Goal: Information Seeking & Learning: Learn about a topic

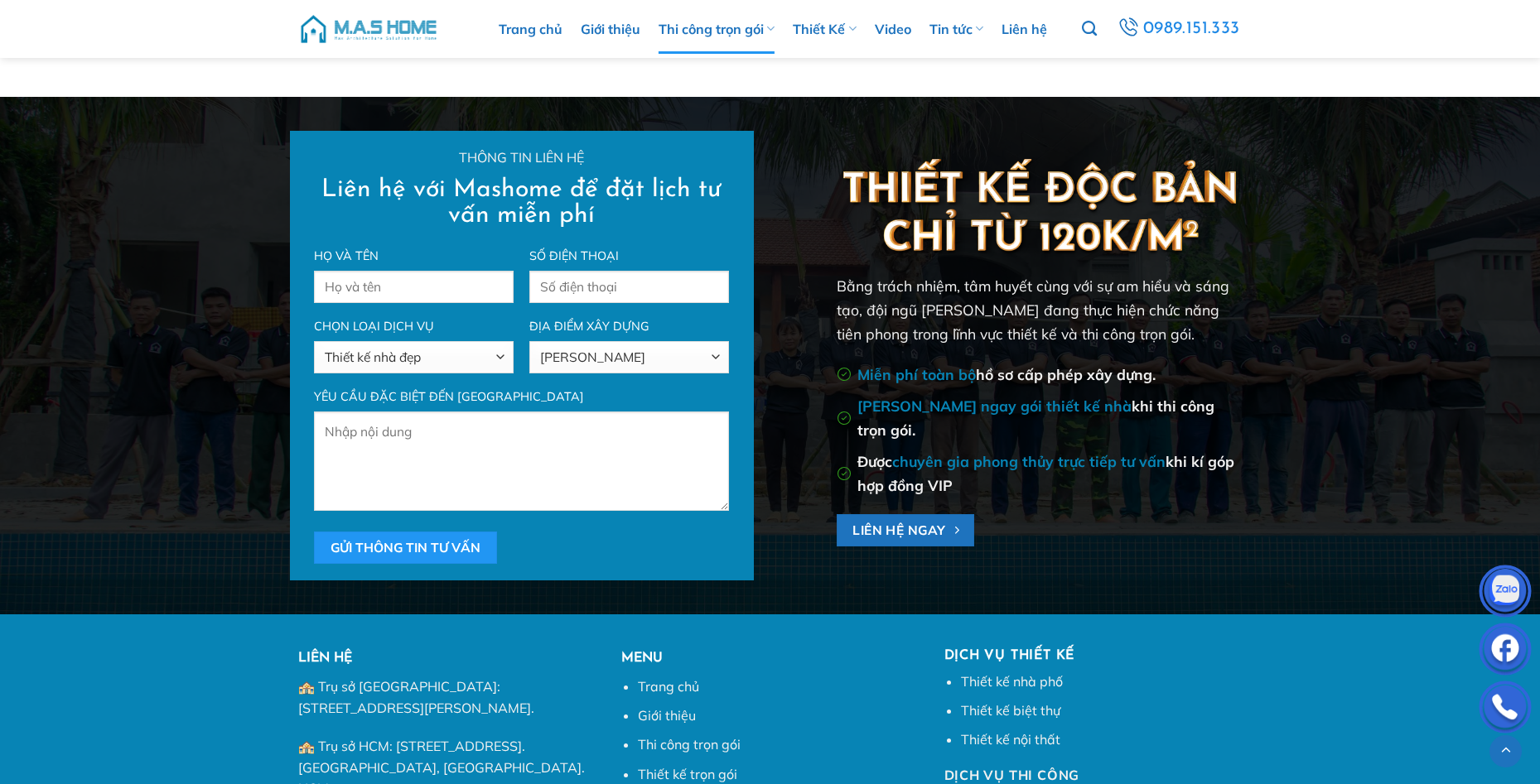
scroll to position [11835, 0]
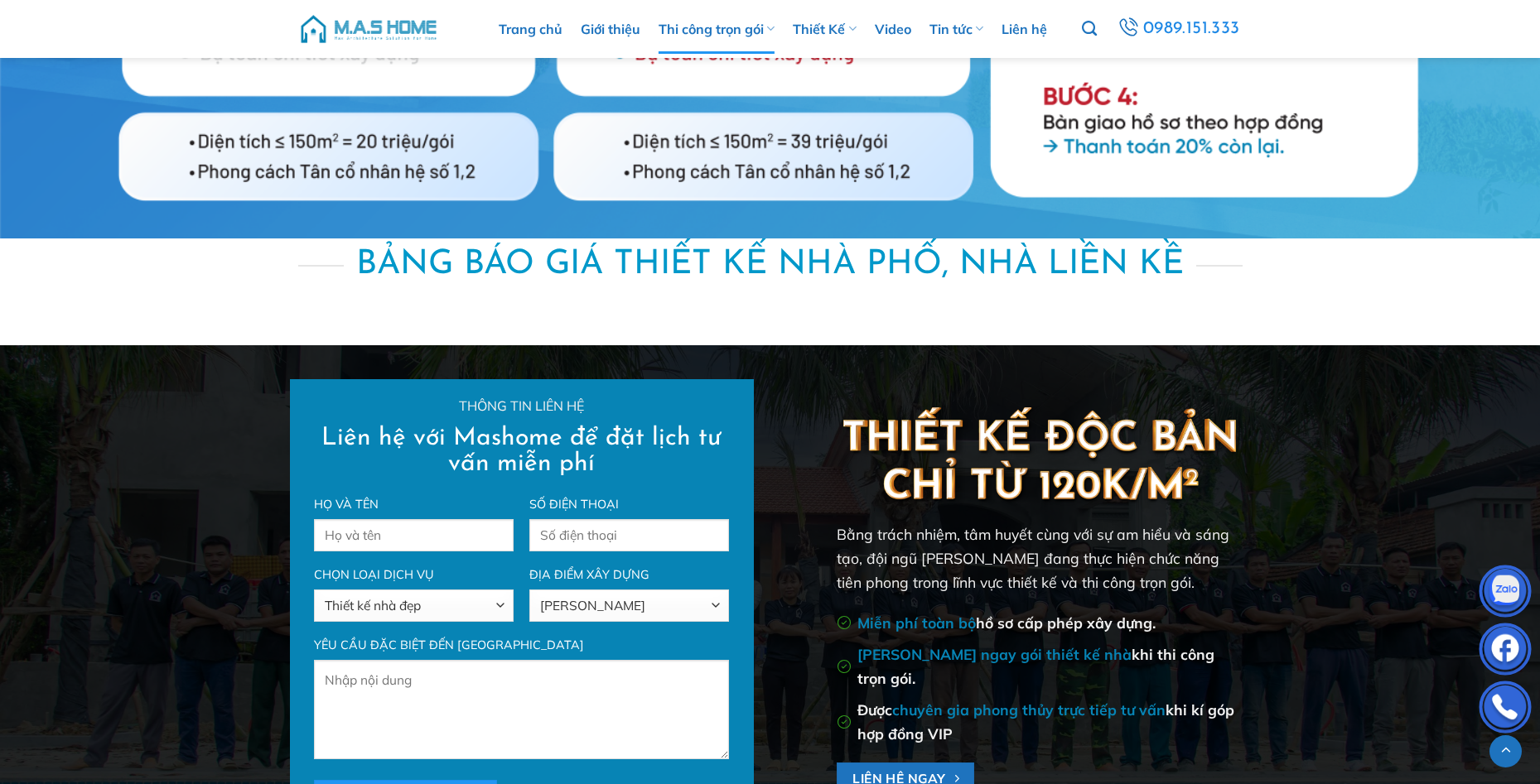
click at [1150, 489] on img at bounding box center [1039, 454] width 406 height 108
click at [1150, 490] on img at bounding box center [1039, 454] width 406 height 108
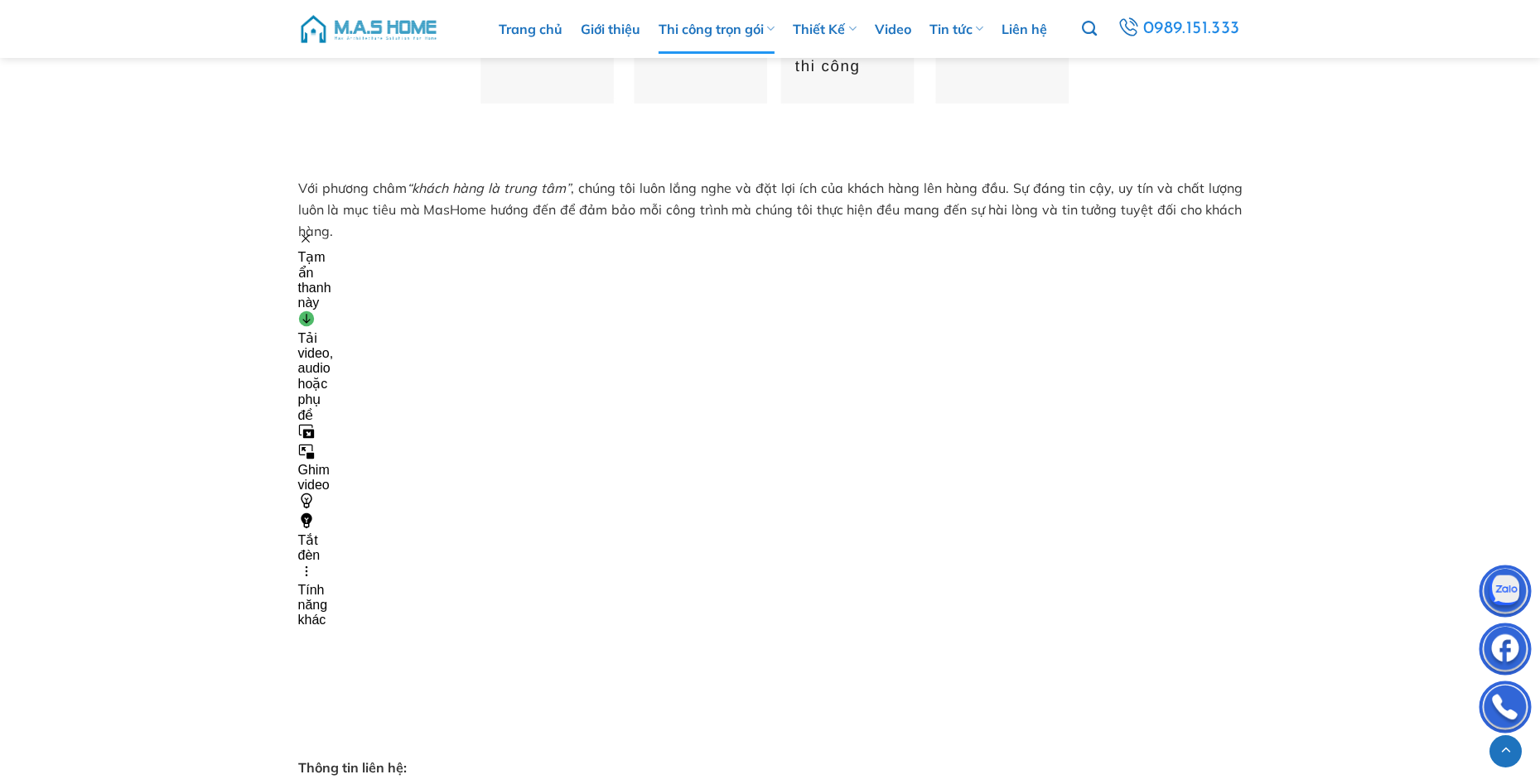
scroll to position [10262, 0]
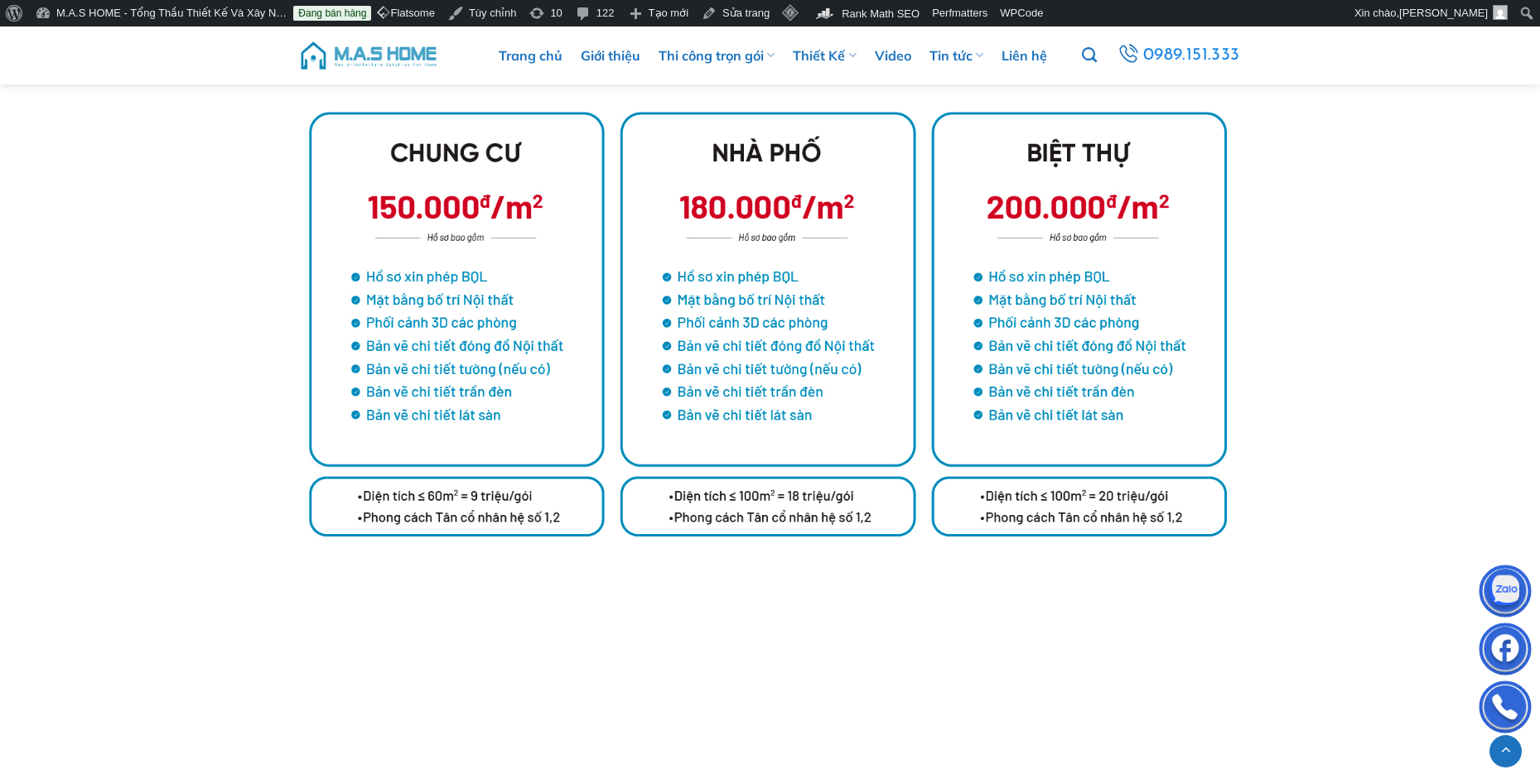
scroll to position [3229, 0]
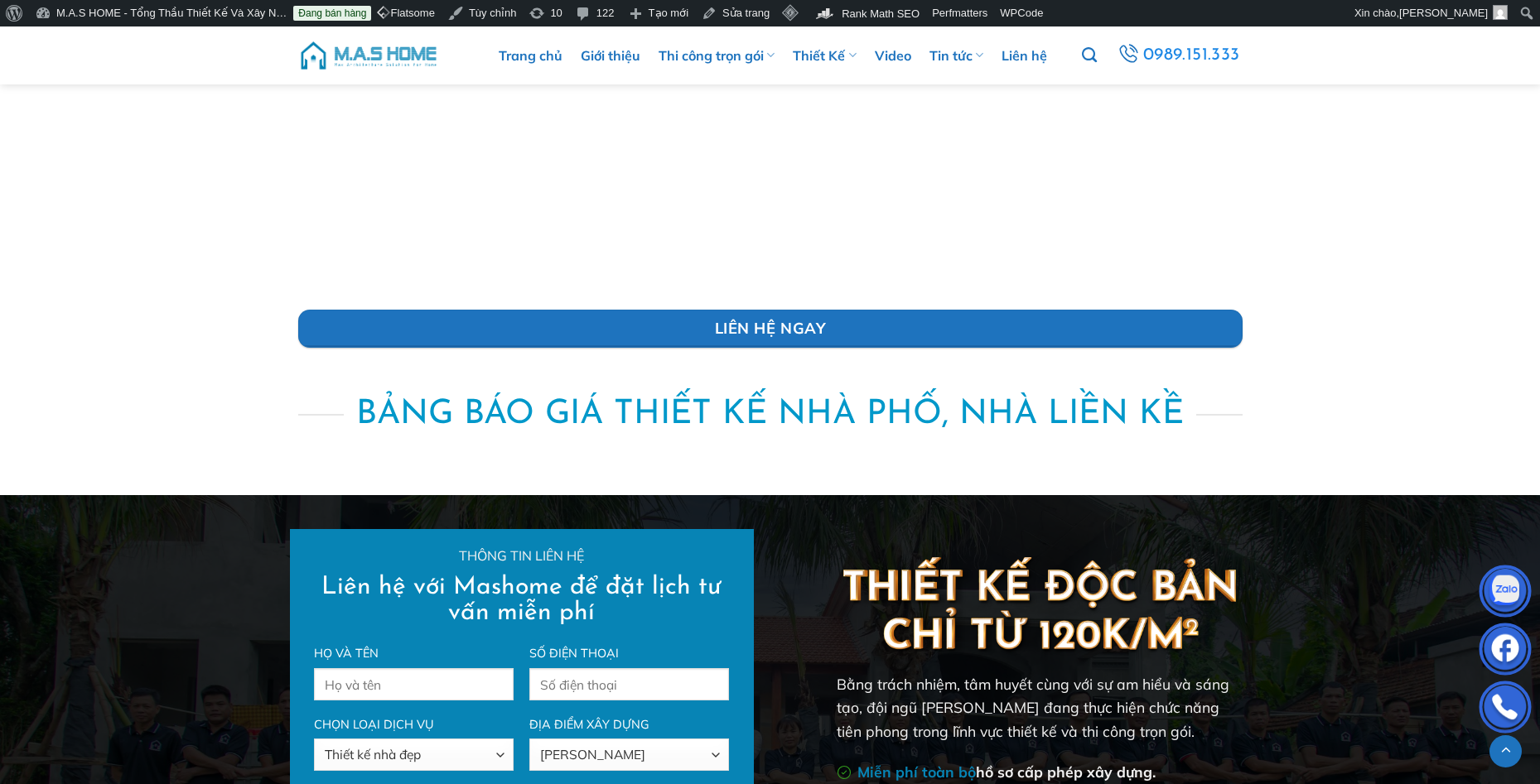
click at [226, 603] on div "Thông tin liên hệ Liên hệ với Mashome để đặt lịch tư vấn miễn phí Họ và tên Số …" at bounding box center [770, 754] width 1540 height 450
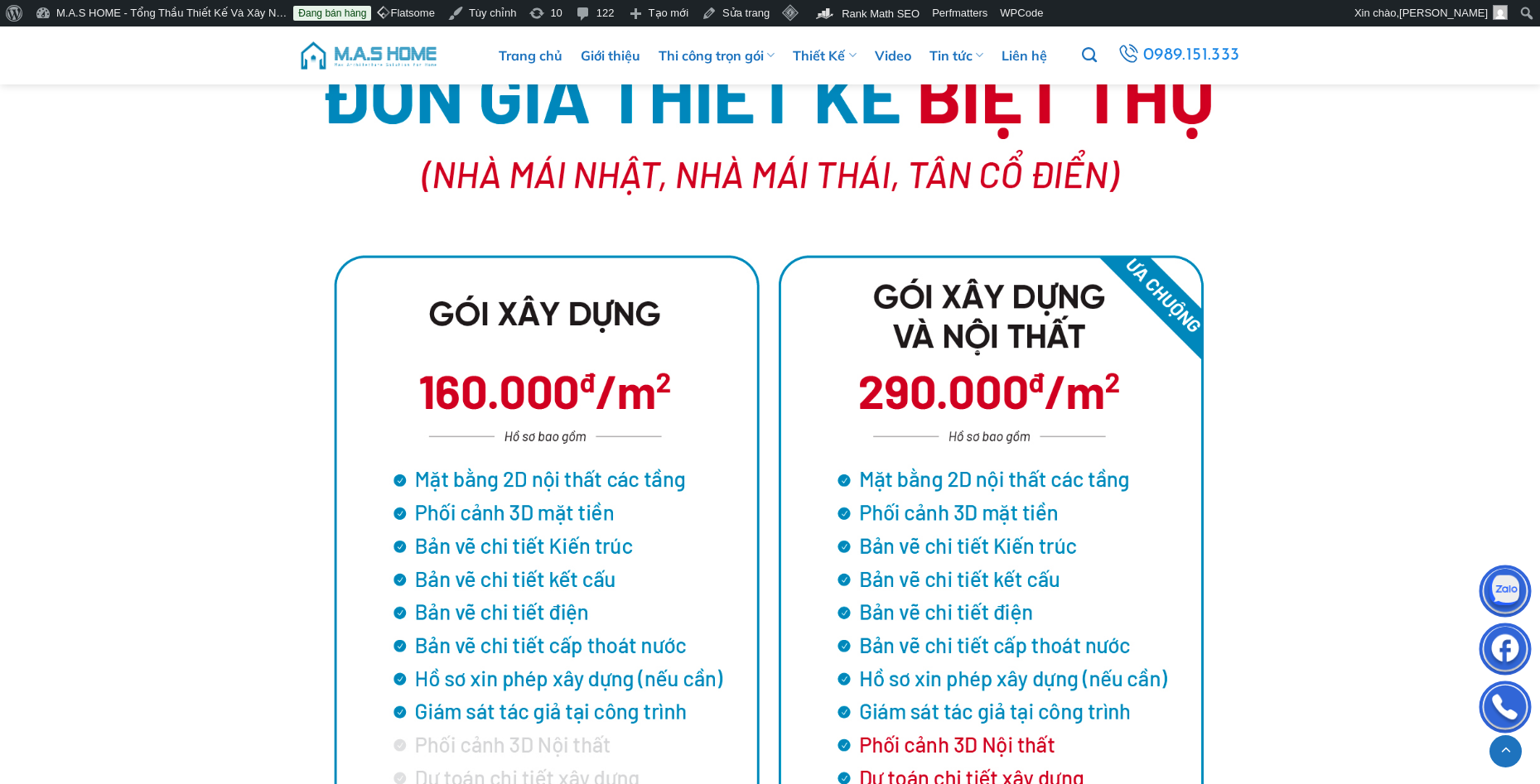
scroll to position [1076, 0]
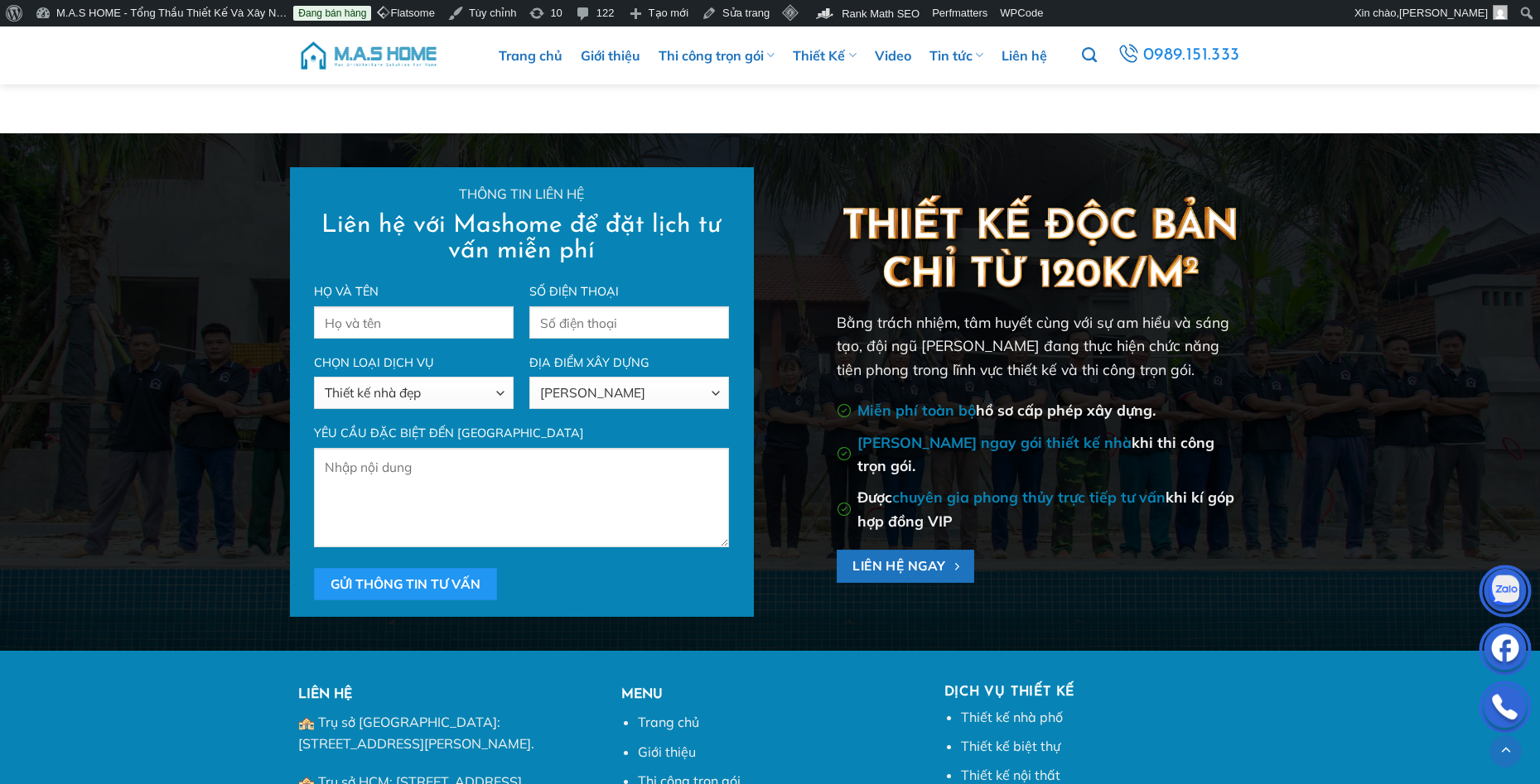
scroll to position [3425, 0]
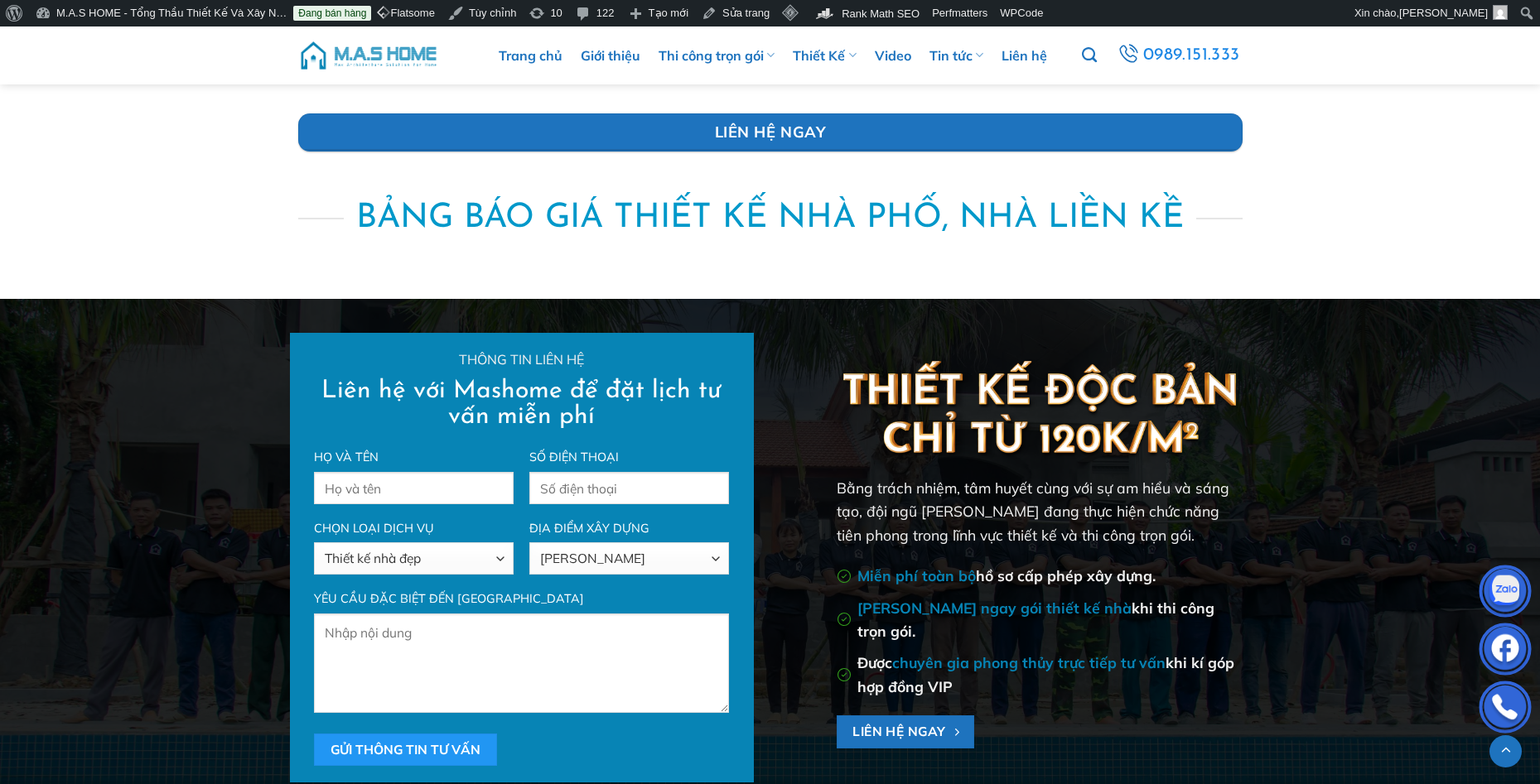
click at [1001, 401] on img at bounding box center [1039, 409] width 406 height 108
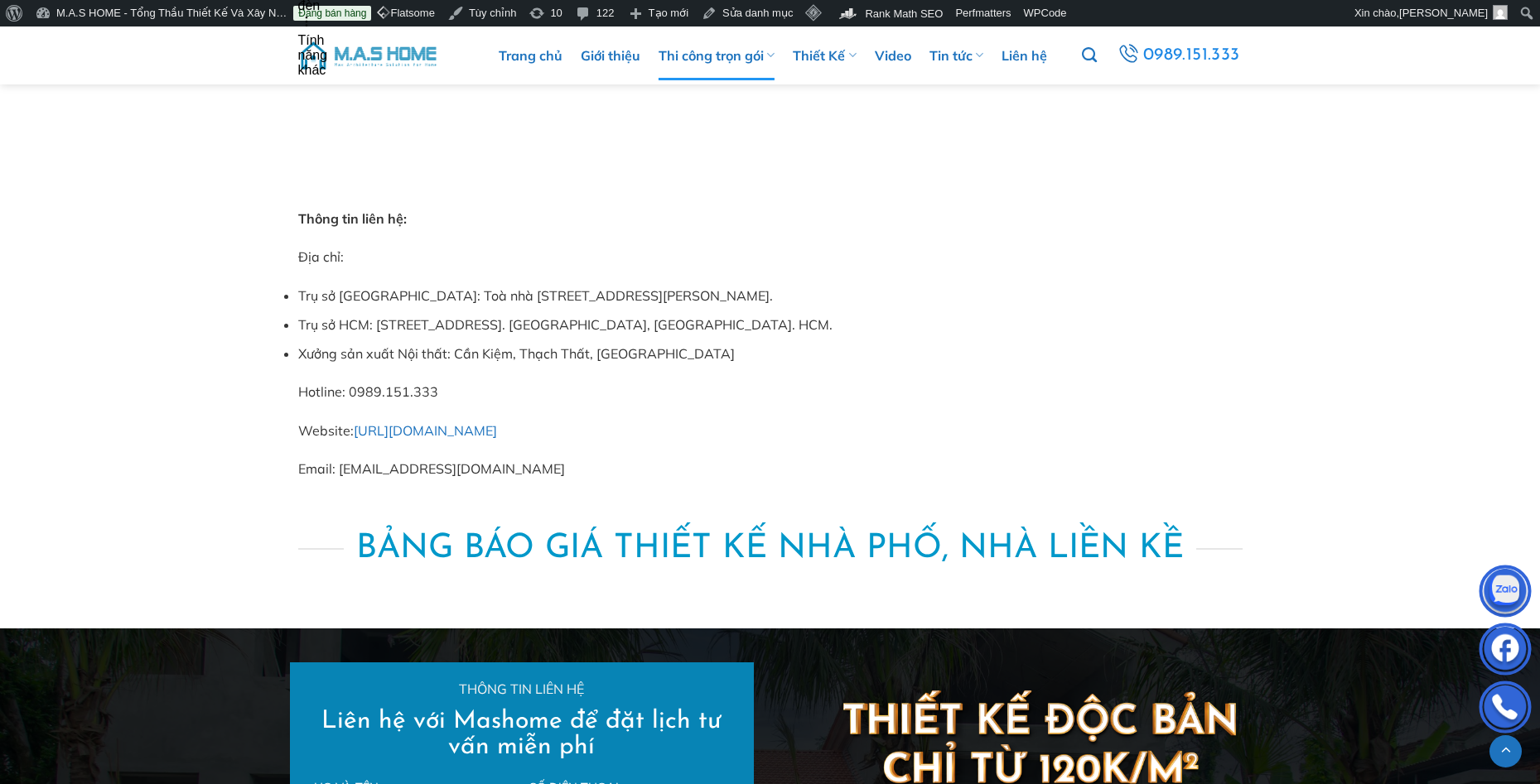
scroll to position [10129, 0]
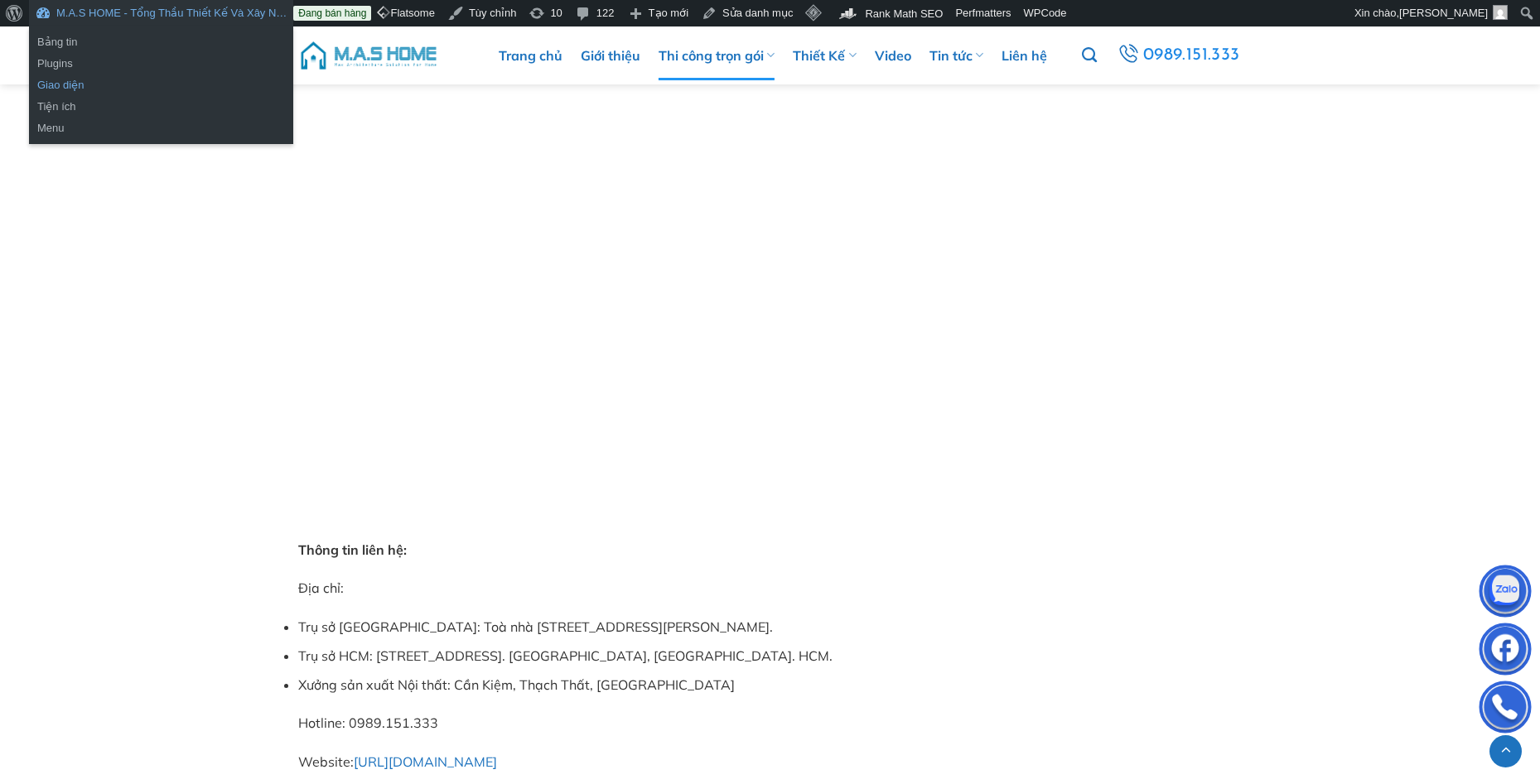
click at [68, 88] on link "Giao diện" at bounding box center [160, 85] width 264 height 22
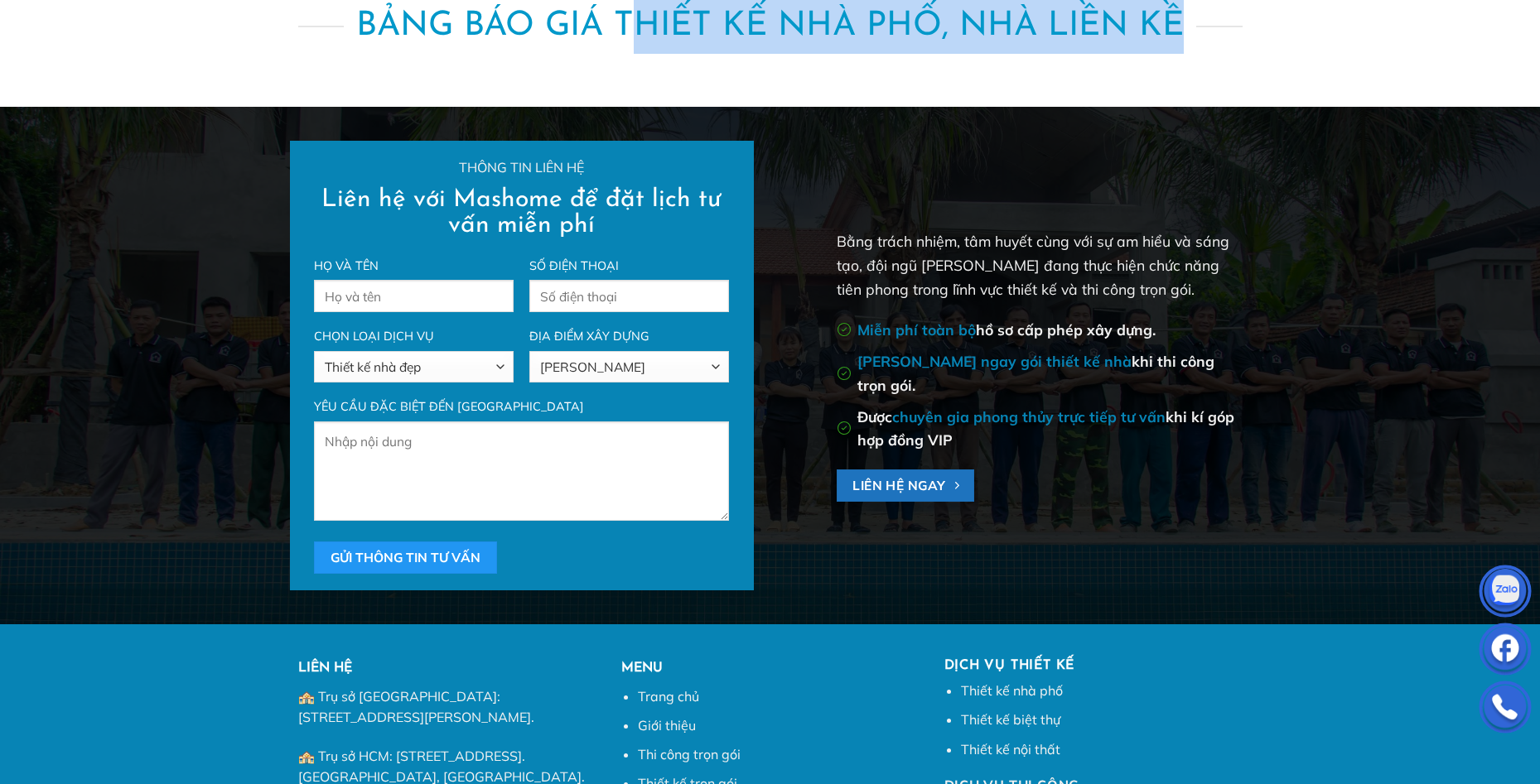
drag, startPoint x: 1242, startPoint y: 37, endPoint x: 721, endPoint y: 68, distance: 521.9
click at [640, 53] on h3 "bảng báo giá thiết kế nhà phố, nhà liền kề" at bounding box center [770, 27] width 944 height 54
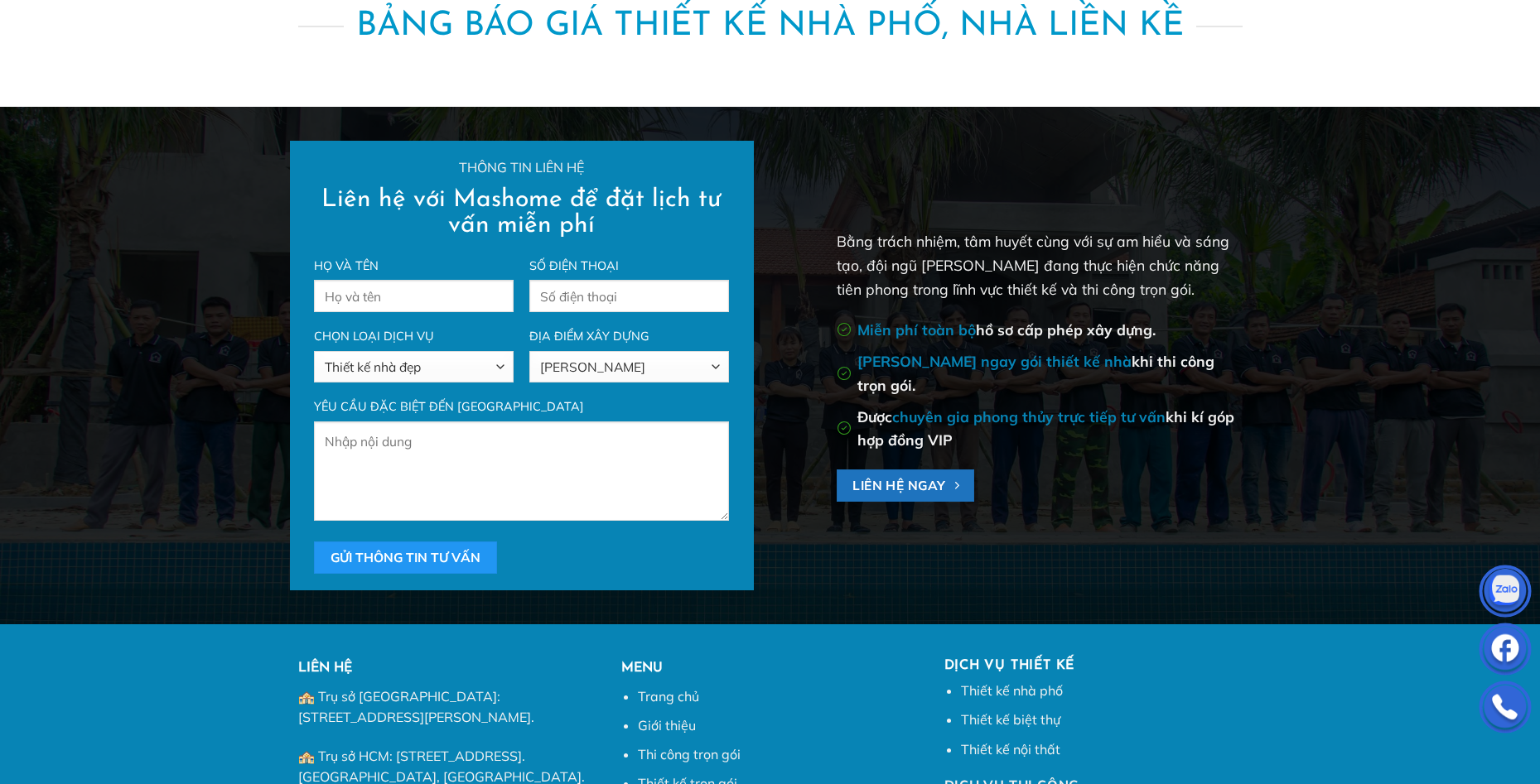
drag, startPoint x: 574, startPoint y: 41, endPoint x: 690, endPoint y: 1, distance: 122.7
click at [575, 41] on span "bảng báo giá thiết kế nhà phố, nhà liền kề" at bounding box center [769, 27] width 827 height 54
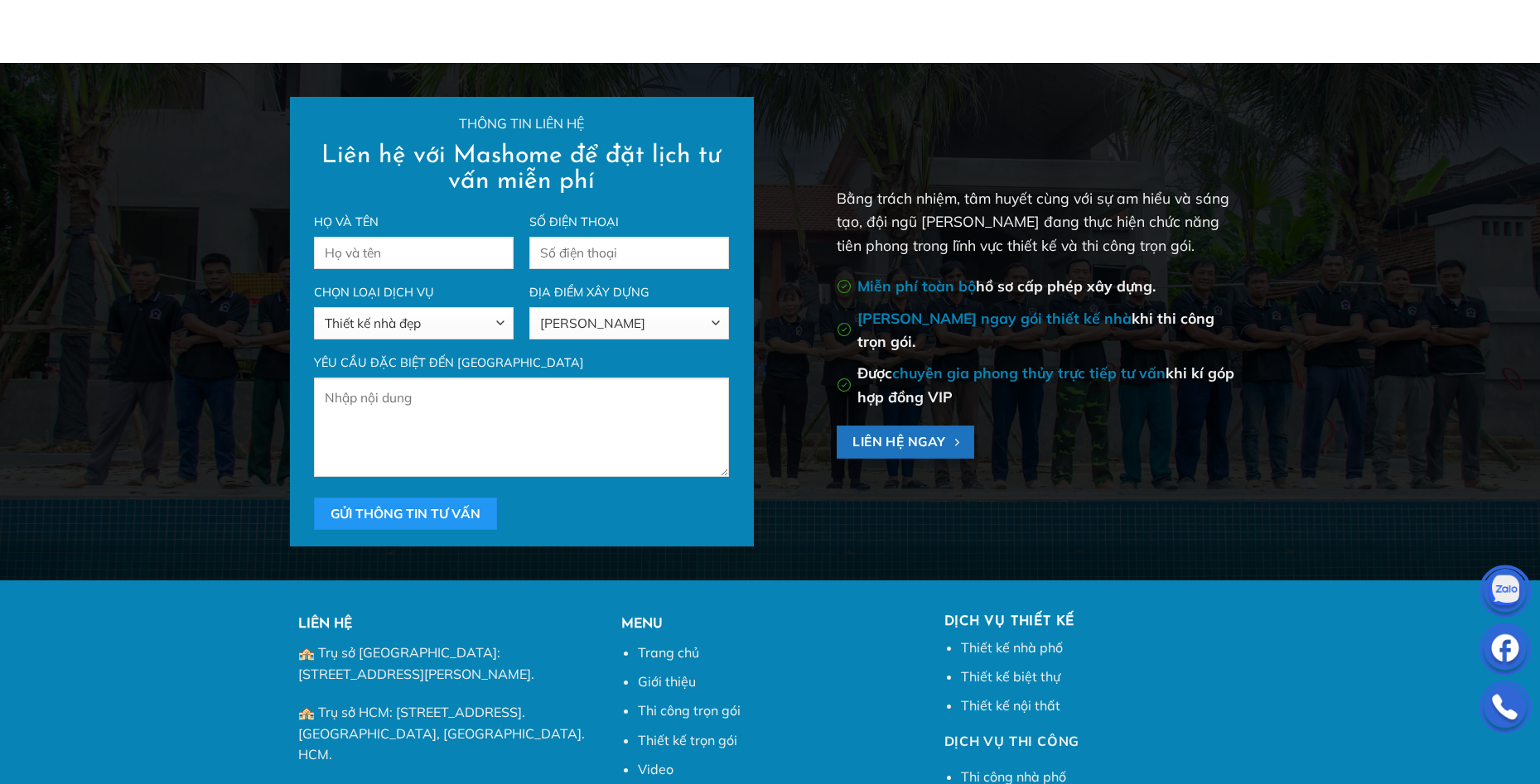
click at [1042, 159] on div "Thông tin liên hệ Liên hệ với Mashome để đặt lịch tư vấn miễn phí Họ và tên Số …" at bounding box center [770, 322] width 994 height 450
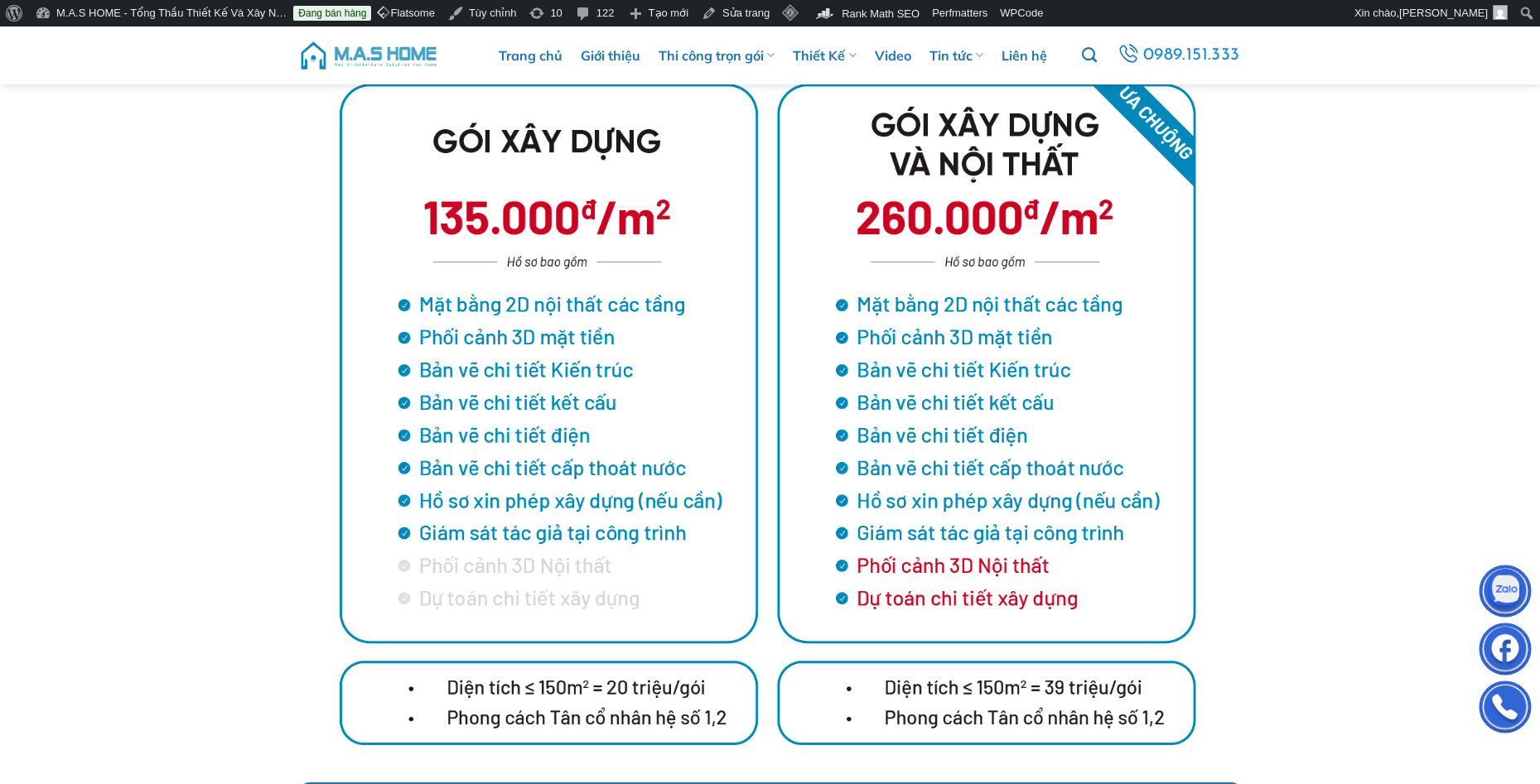
scroll to position [414, 0]
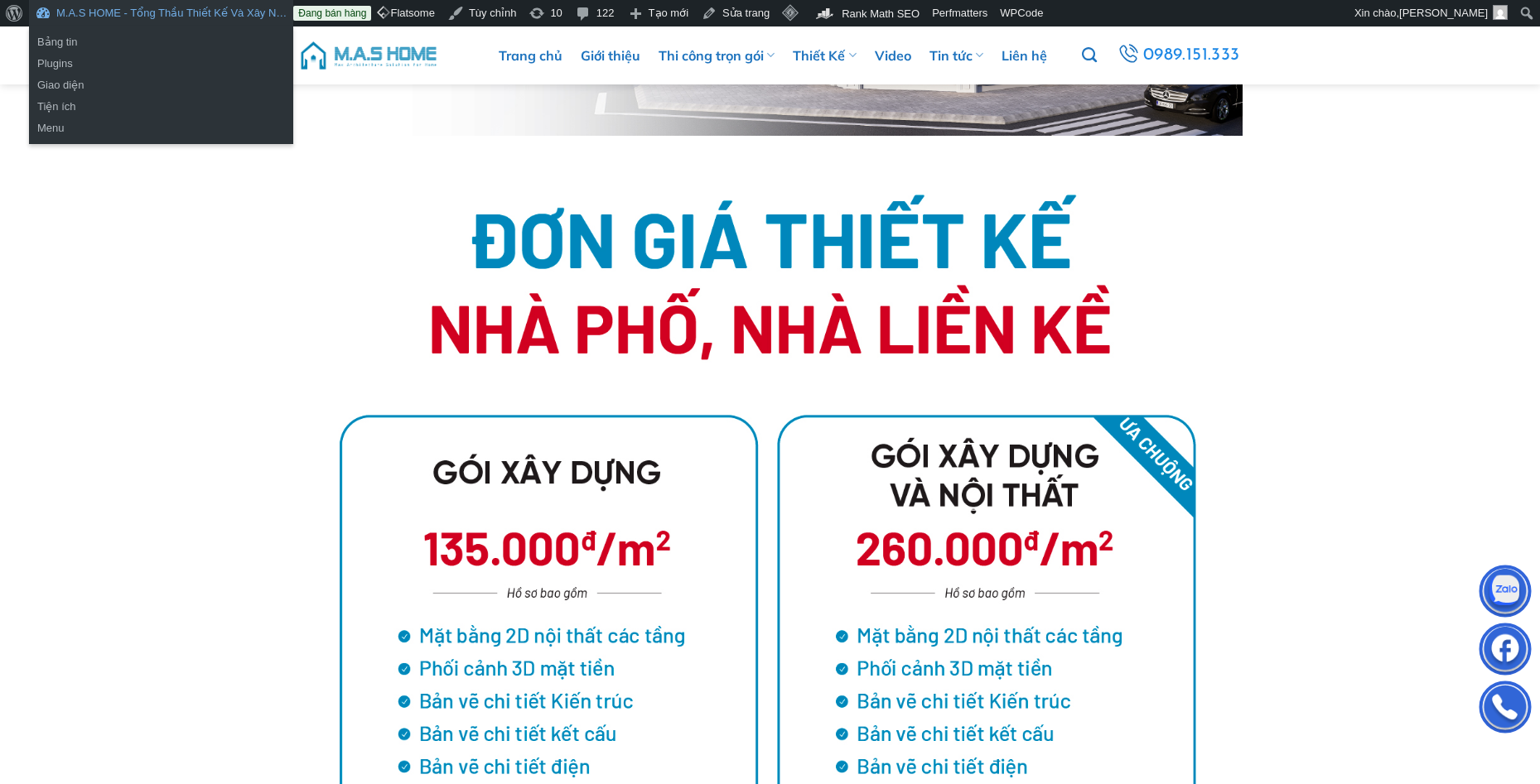
click at [183, 12] on link "M.A.S HOME - Tổng Thầu Thiết Kế Và Xây N…" at bounding box center [160, 13] width 264 height 27
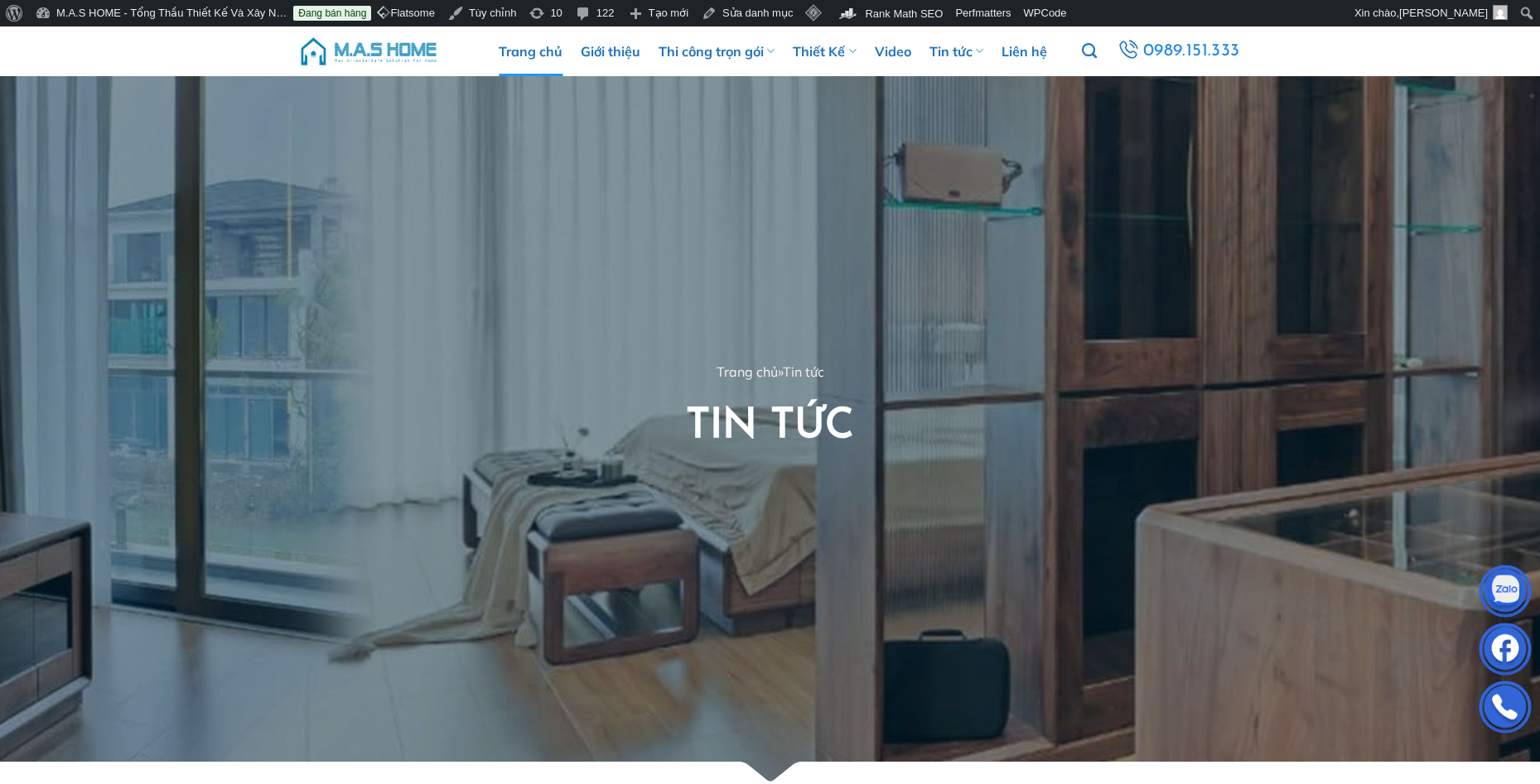
click at [551, 54] on link "Trang chủ" at bounding box center [530, 51] width 64 height 49
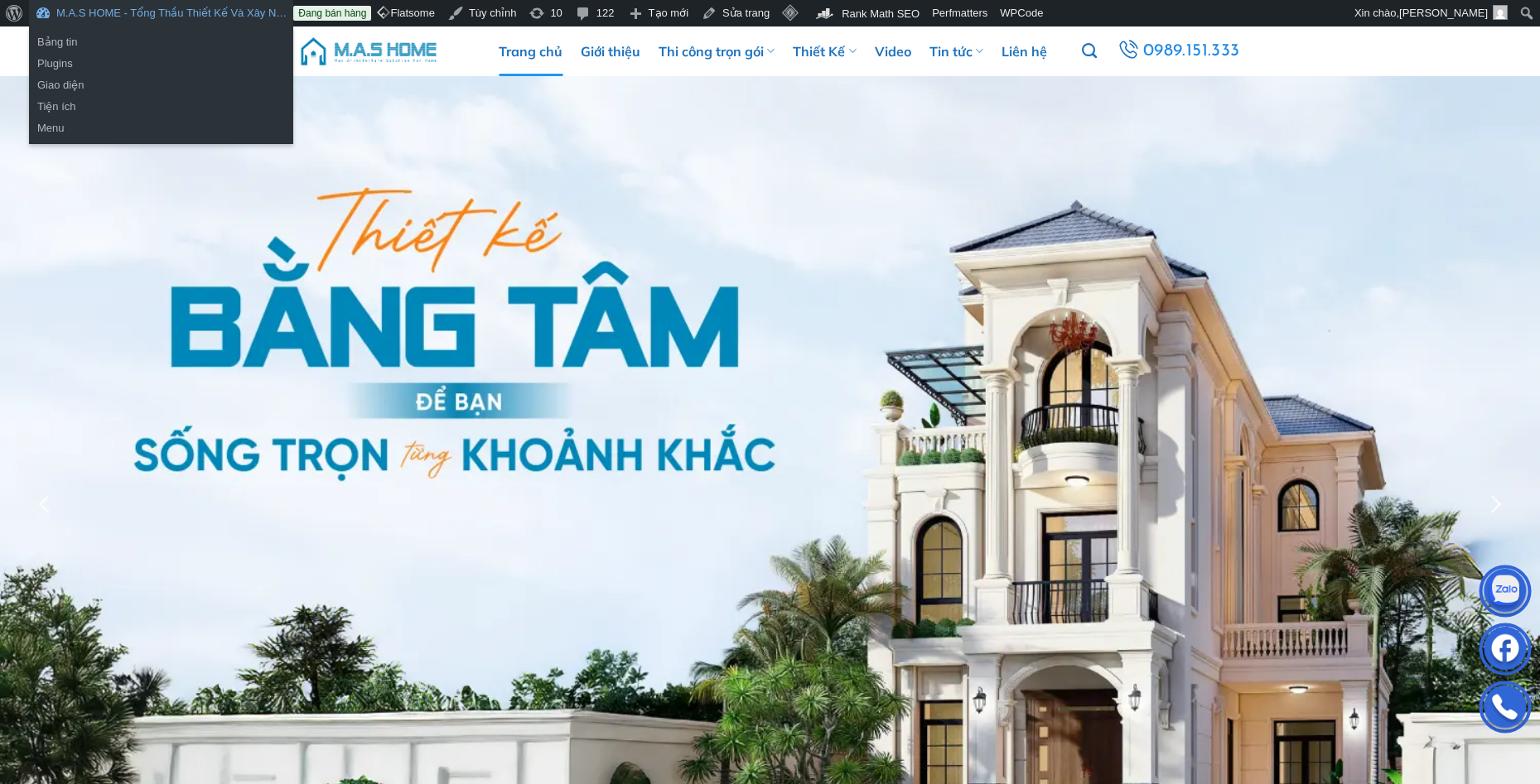
click at [136, 12] on link "M.A.S HOME - Tổng Thầu Thiết Kế Và Xây N…" at bounding box center [160, 13] width 264 height 27
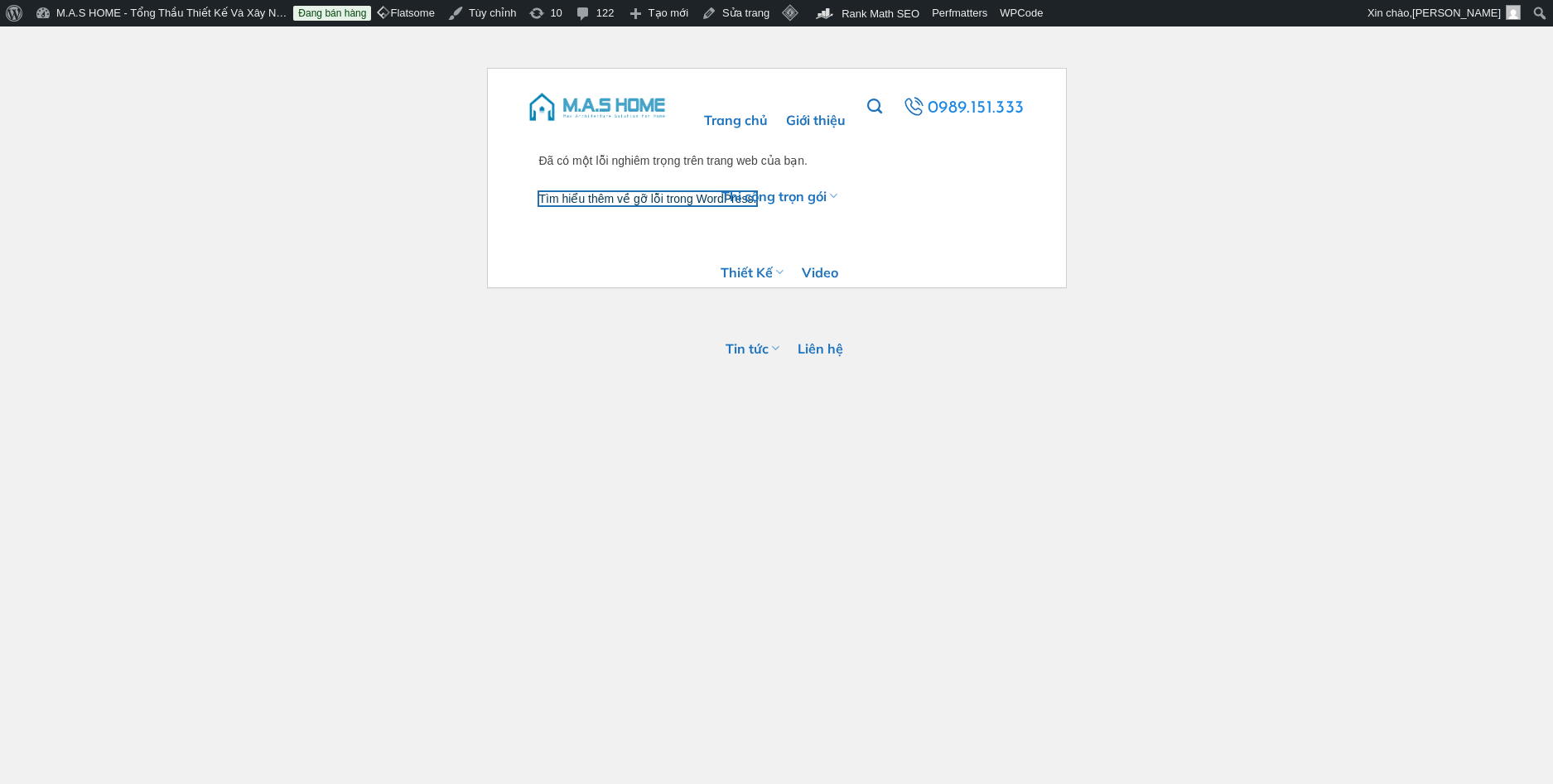
click at [677, 201] on link "Tìm hiểu thêm về gỡ lỗi trong WordPress." at bounding box center [648, 198] width 218 height 13
